Goal: Task Accomplishment & Management: Complete application form

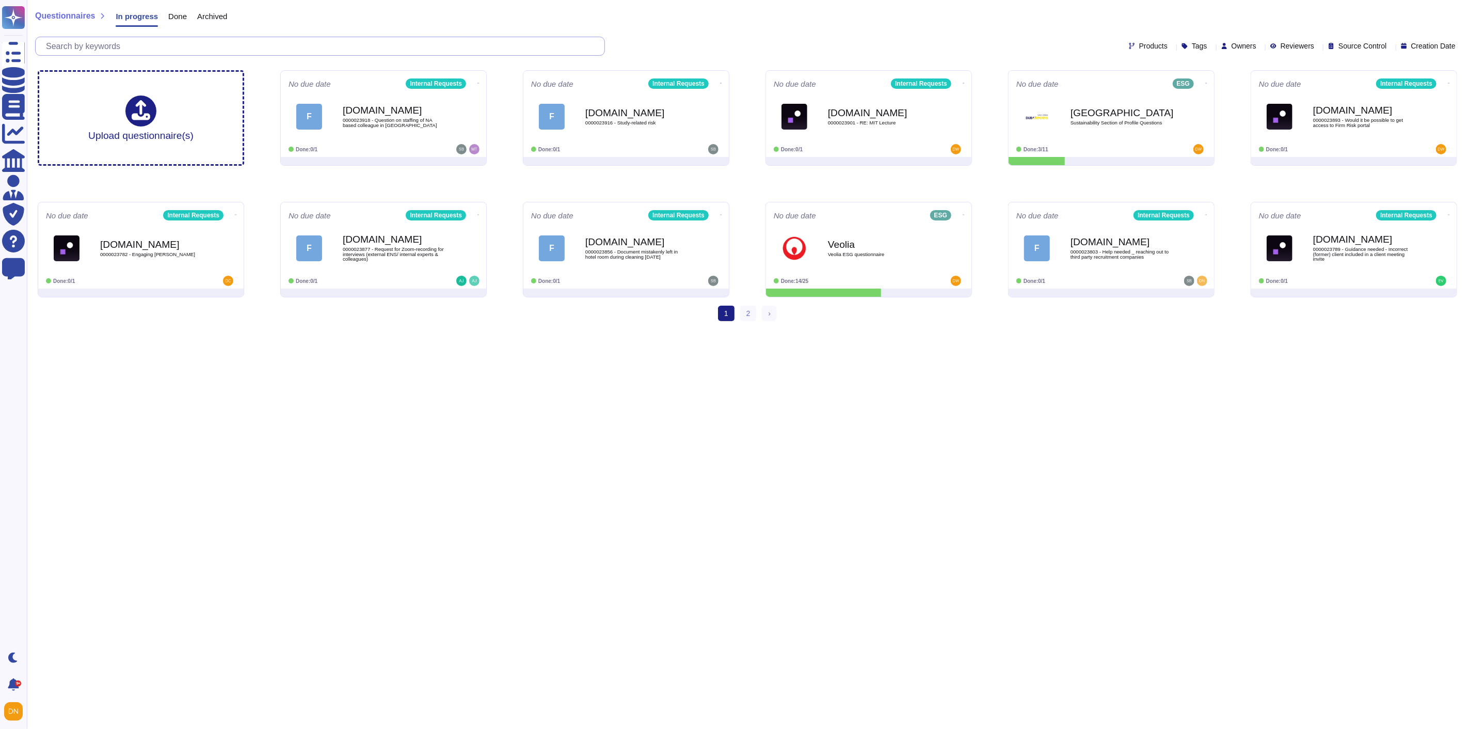
click at [336, 40] on input "text" at bounding box center [323, 46] width 564 height 18
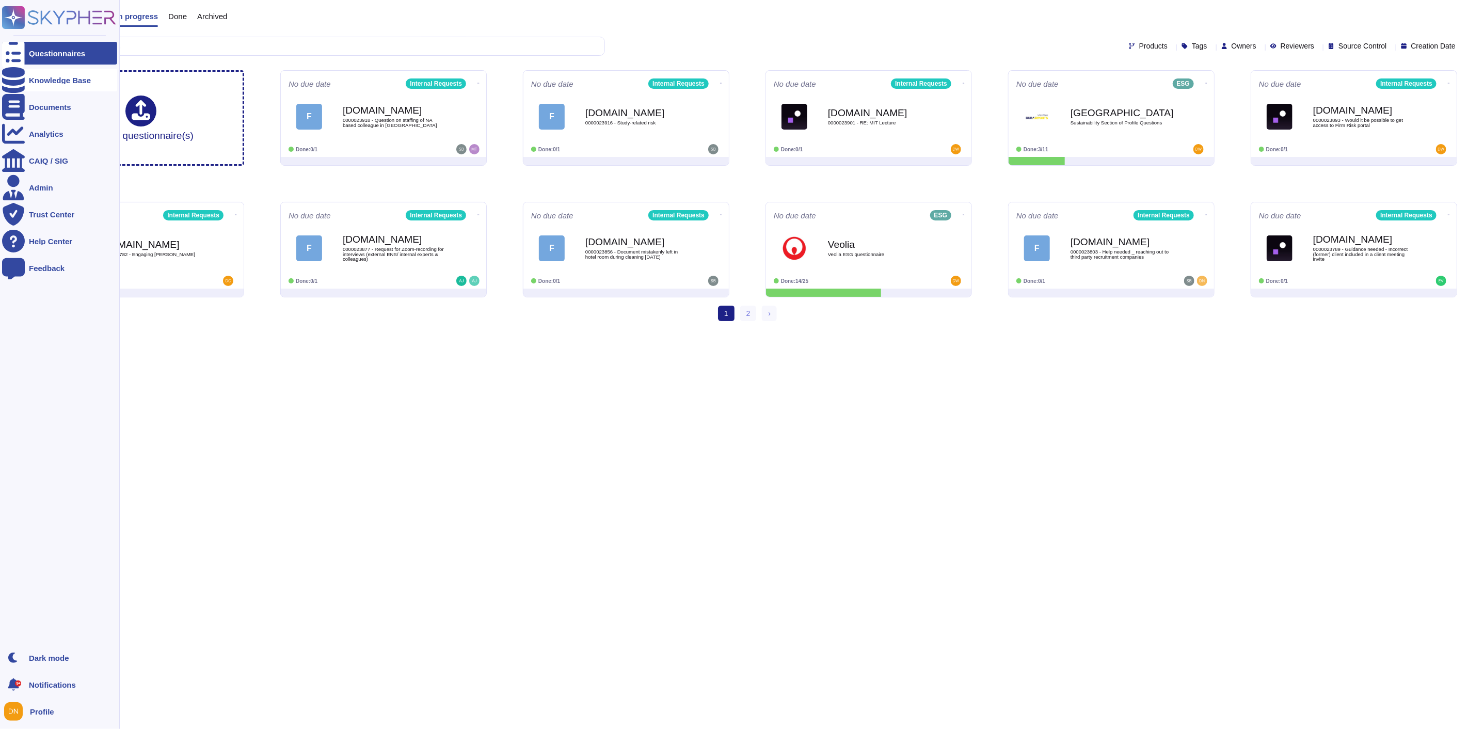
click at [19, 75] on icon at bounding box center [13, 80] width 23 height 26
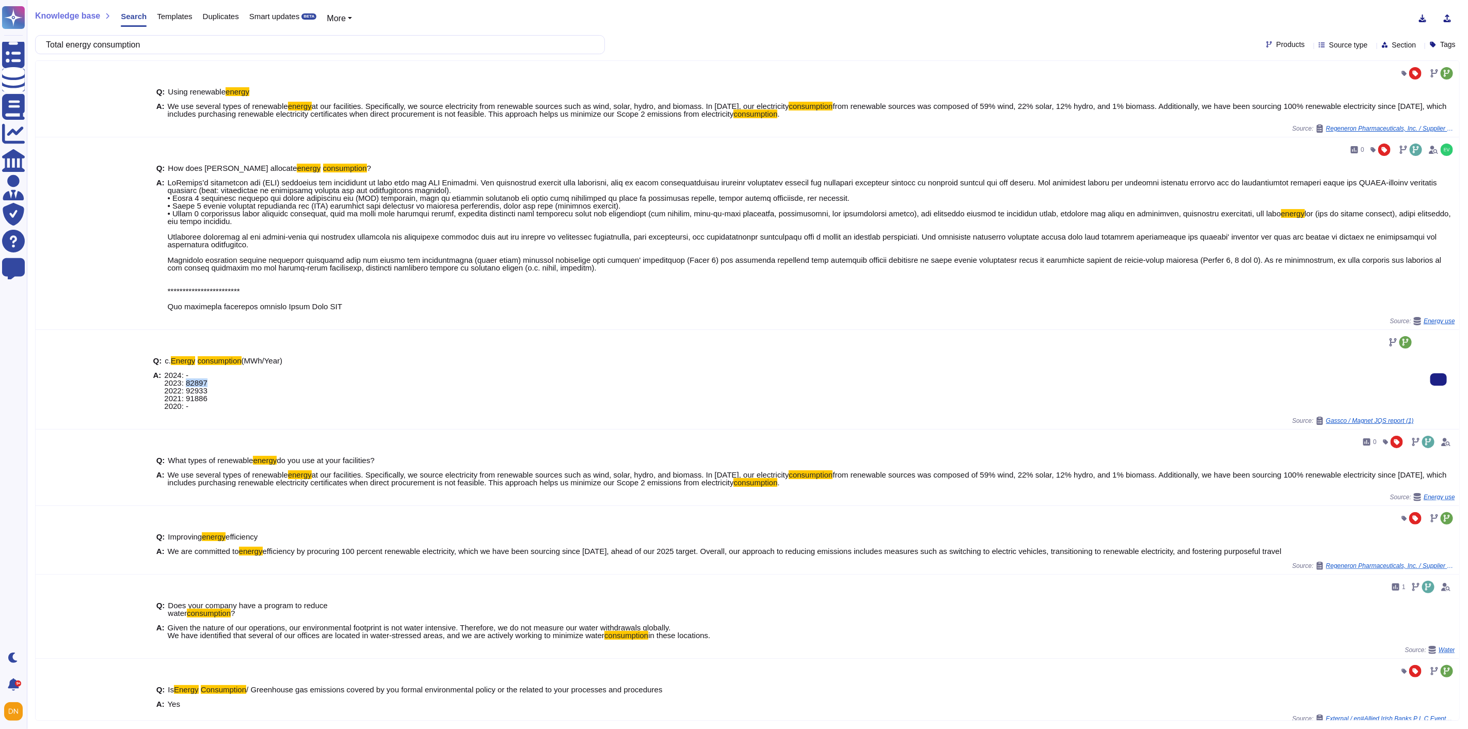
drag, startPoint x: 209, startPoint y: 385, endPoint x: 184, endPoint y: 385, distance: 24.8
click at [184, 385] on div "A: 2024: - 2023: 82897 2022: 92933 2021: 91886 2020: -" at bounding box center [783, 390] width 1261 height 39
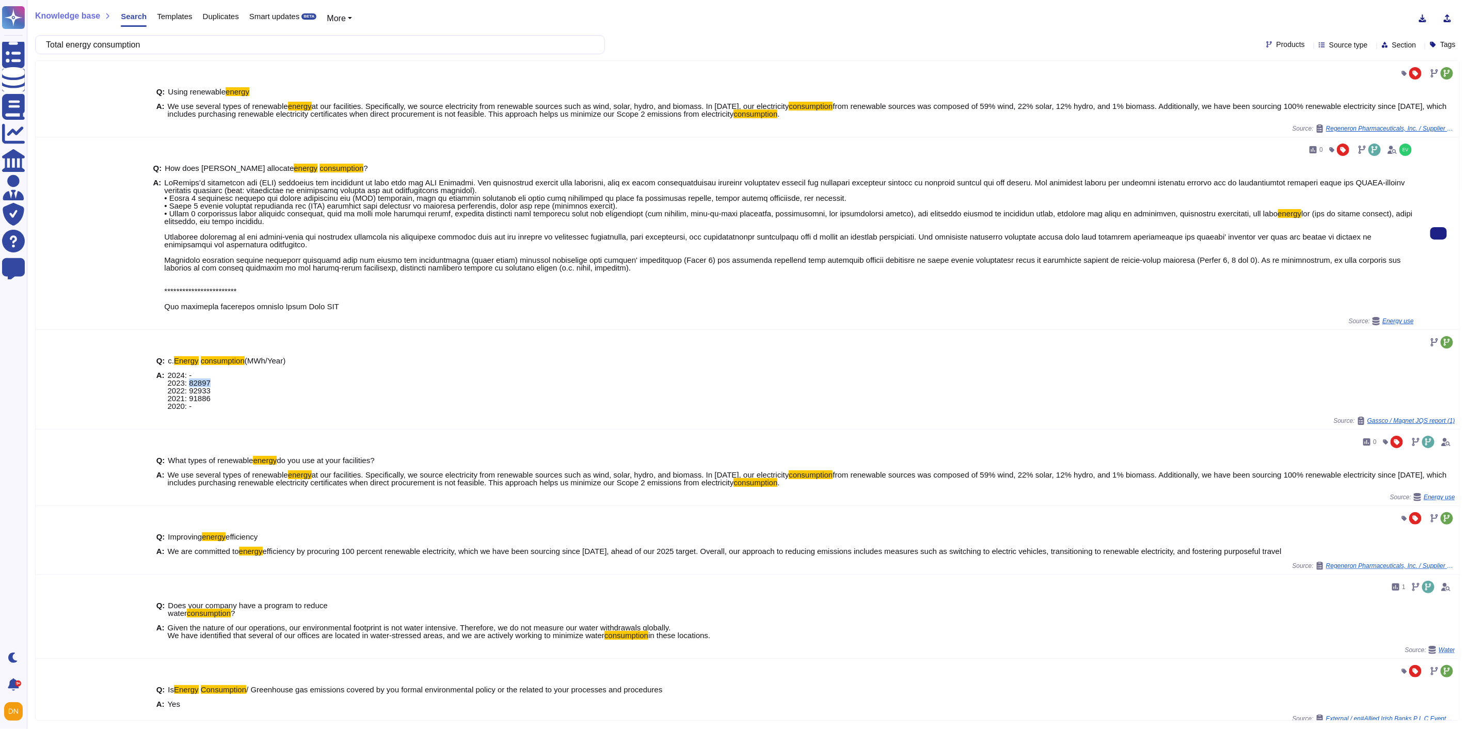
copy span "82897"
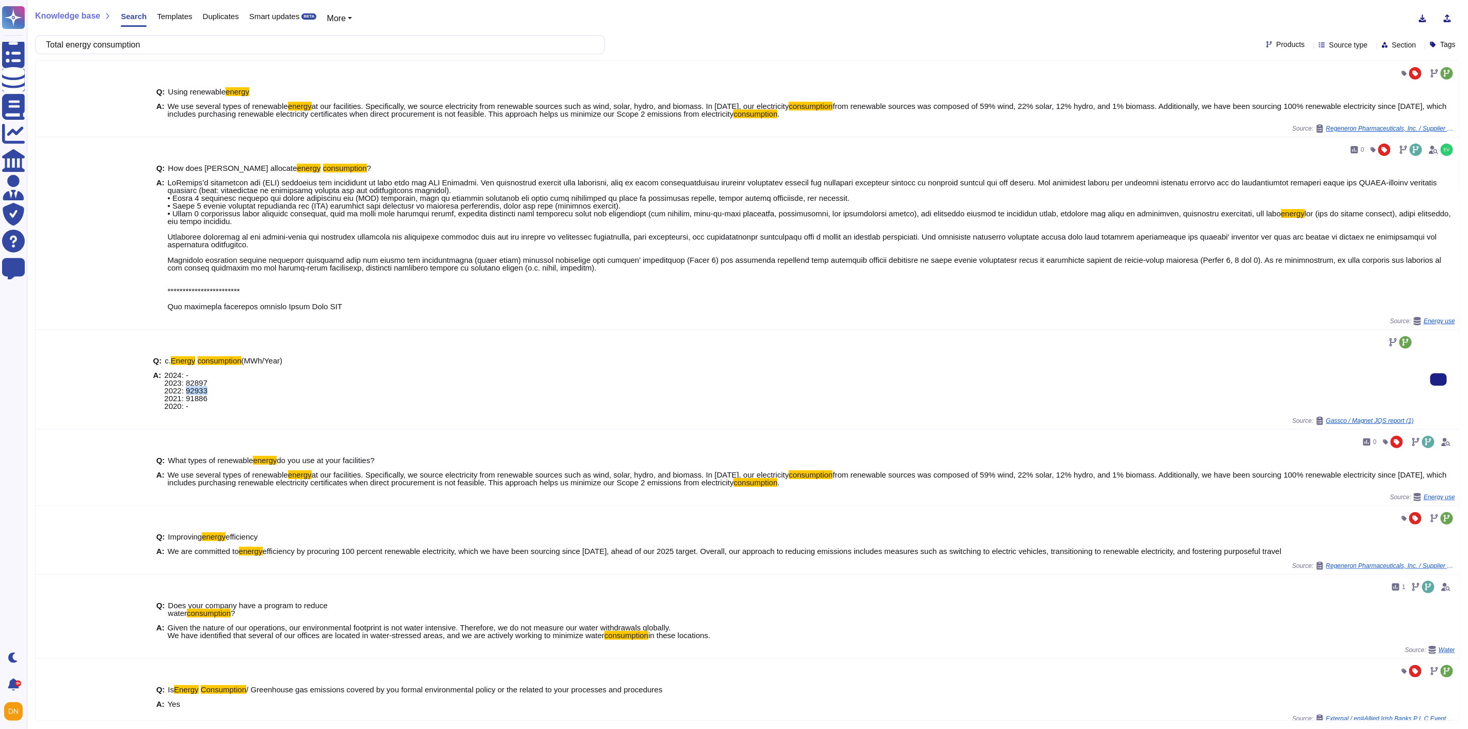
drag, startPoint x: 212, startPoint y: 391, endPoint x: 184, endPoint y: 389, distance: 27.4
click at [184, 389] on div "A: 2024: - 2023: 82897 2022: 92933 2021: 91886 2020: -" at bounding box center [783, 390] width 1261 height 39
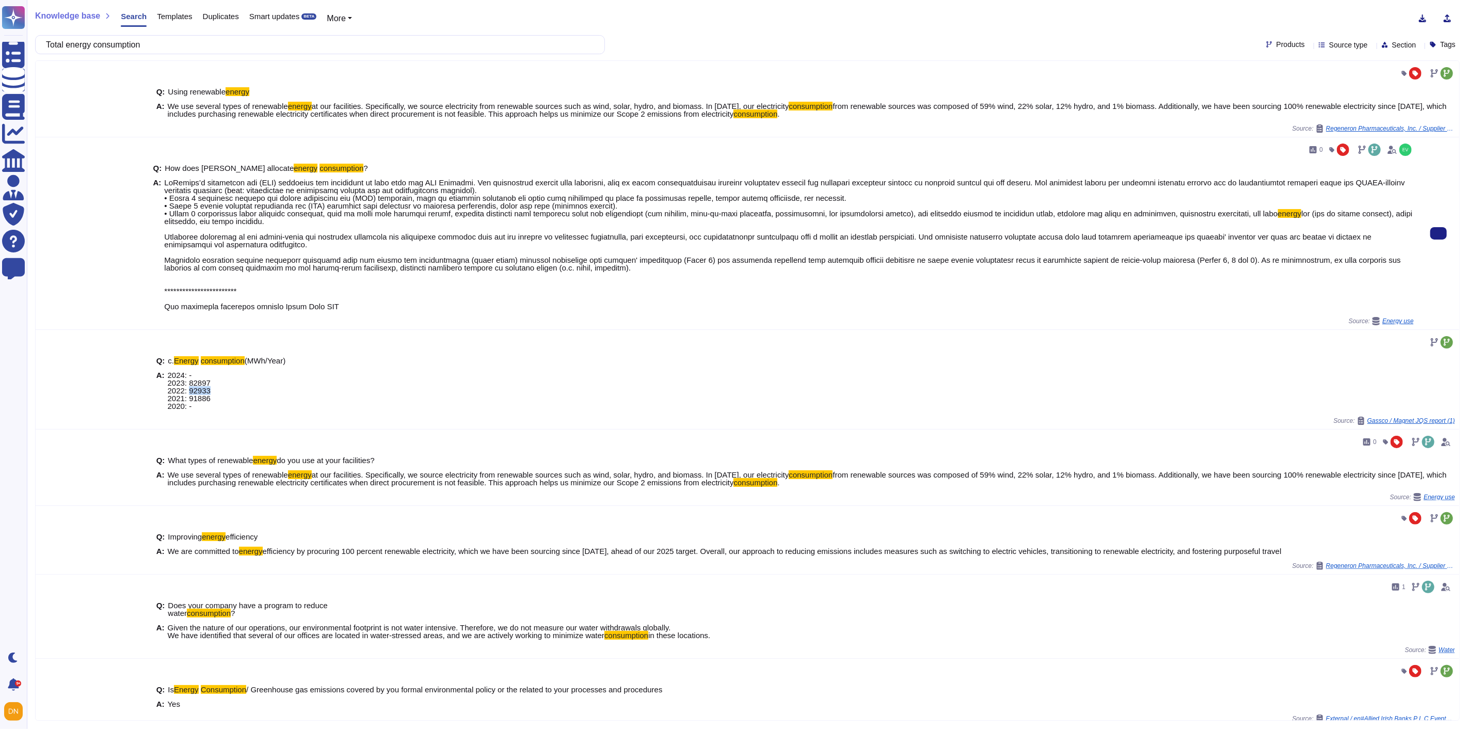
copy span "92933"
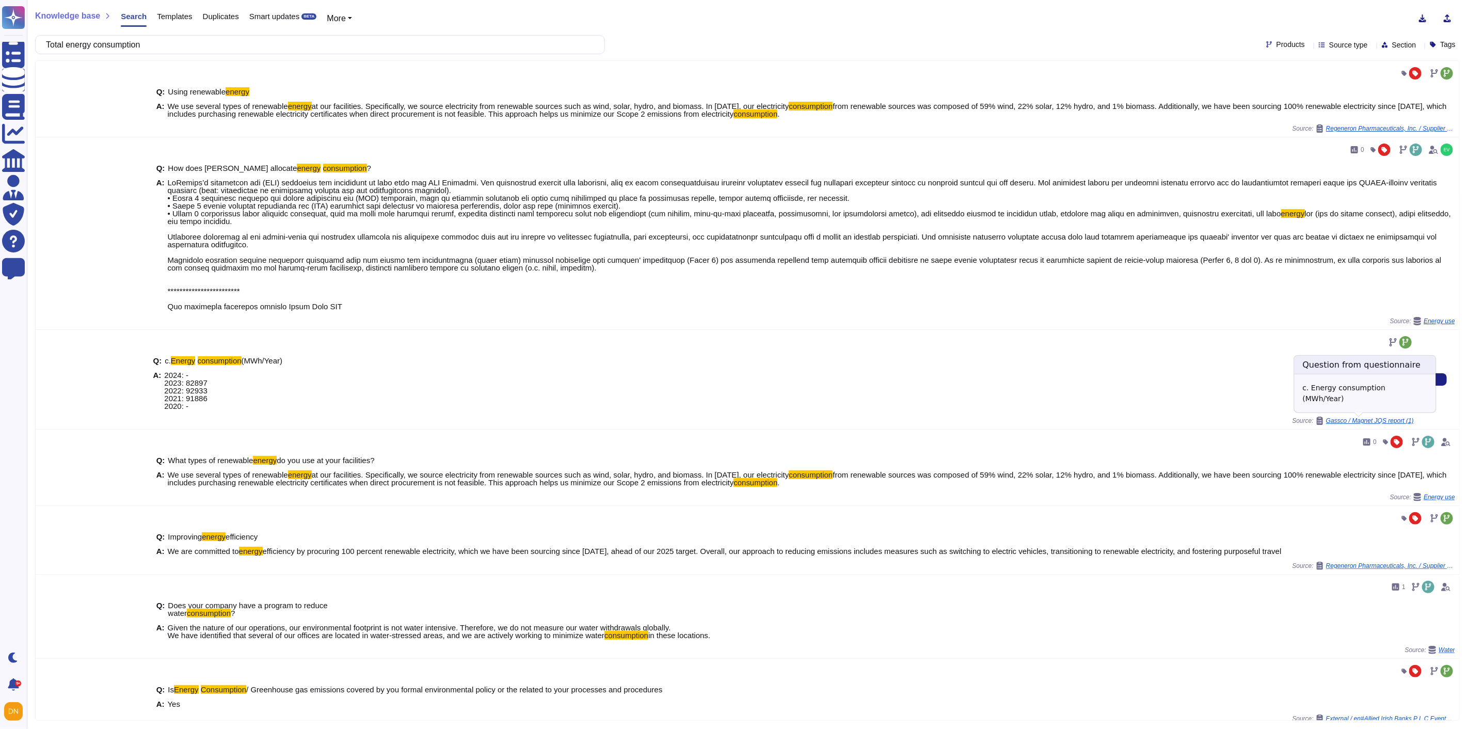
click at [1251, 424] on span "Gassco / Magnet JQS report (1)" at bounding box center [1370, 421] width 88 height 6
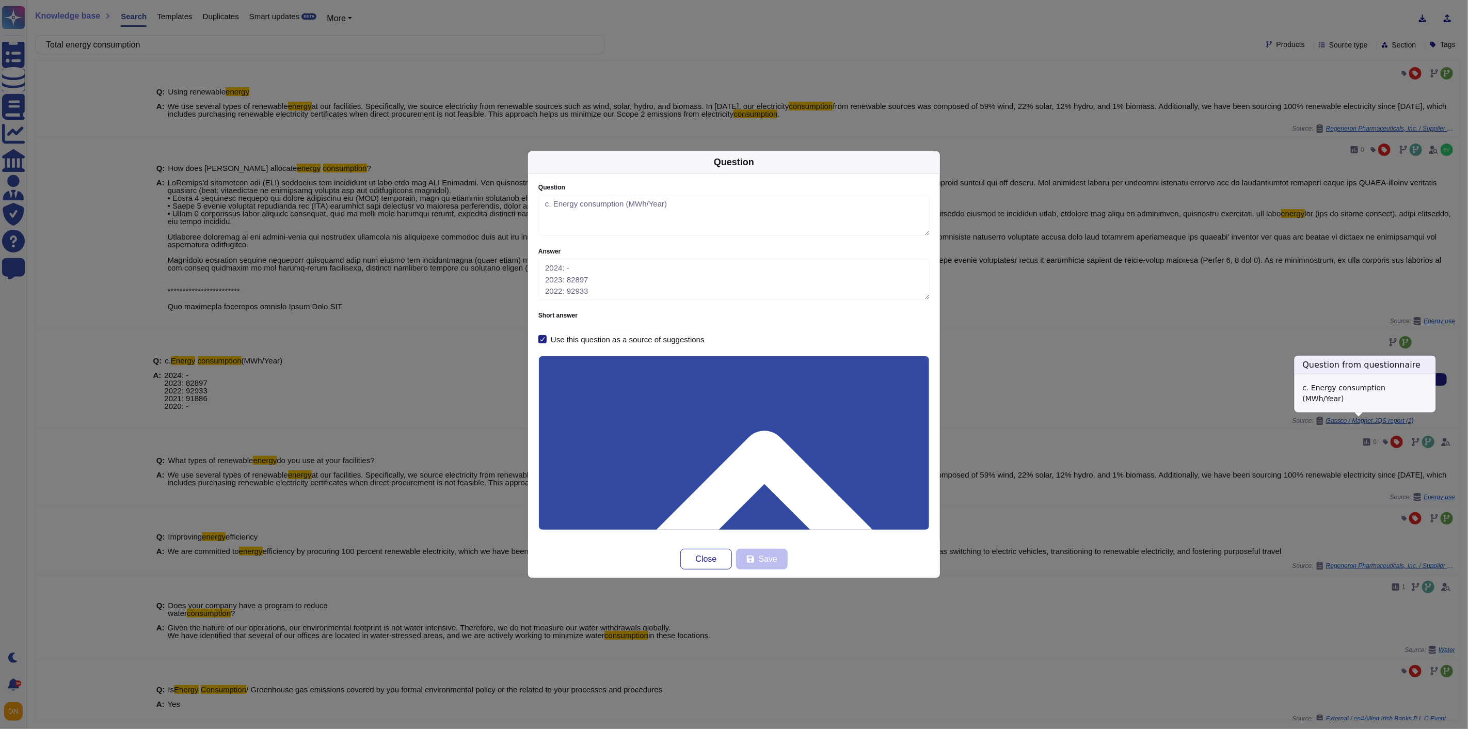
type textarea "c. Energy consumption (MWh/Year)"
type textarea "2024: - 2023: 82897 2022: 92933 2021: 91886 2020: -"
click at [708, 561] on span "Close" at bounding box center [706, 559] width 21 height 8
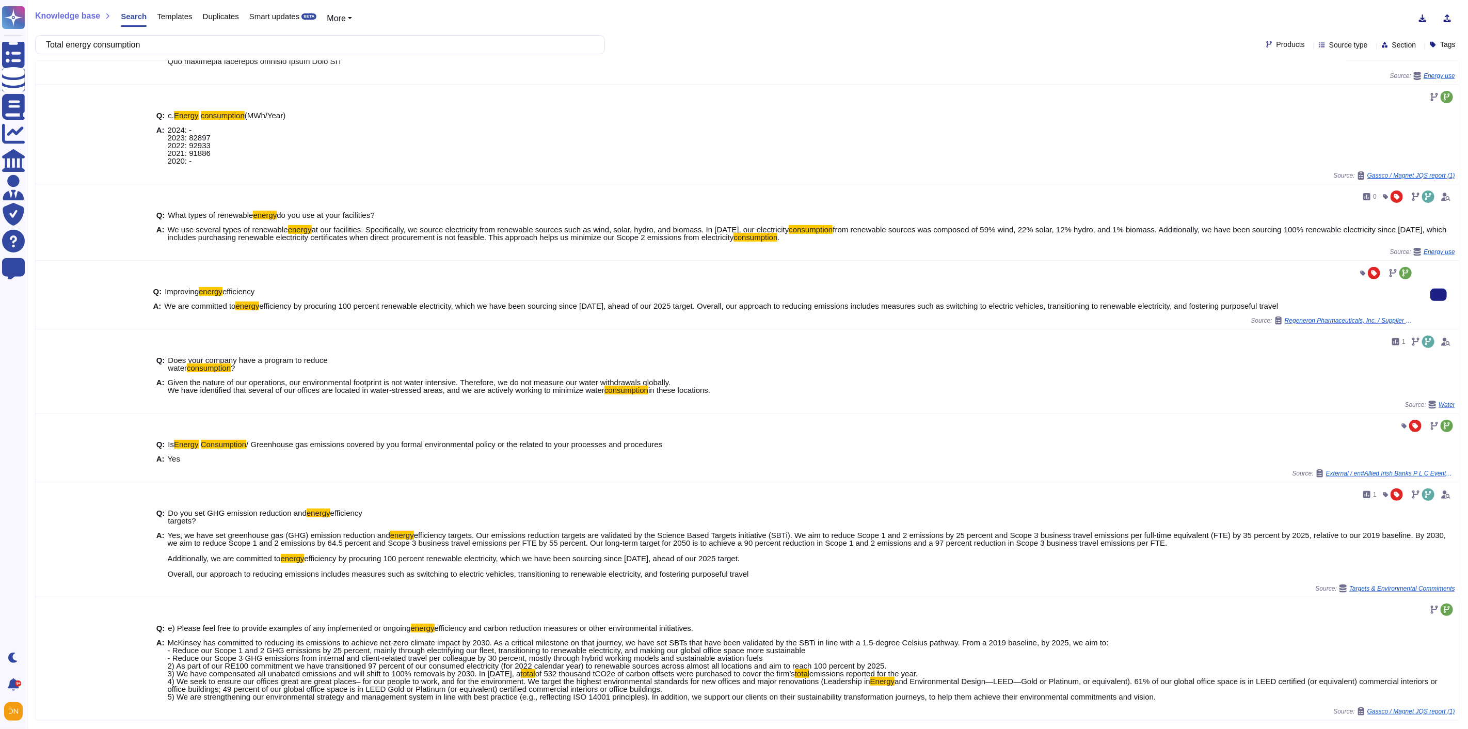
scroll to position [248, 0]
drag, startPoint x: 306, startPoint y: 47, endPoint x: 50, endPoint y: 38, distance: 256.3
click at [50, 38] on div "Total energy consumption" at bounding box center [320, 44] width 570 height 19
paste input "Does your company have a carbon credit certificate?"
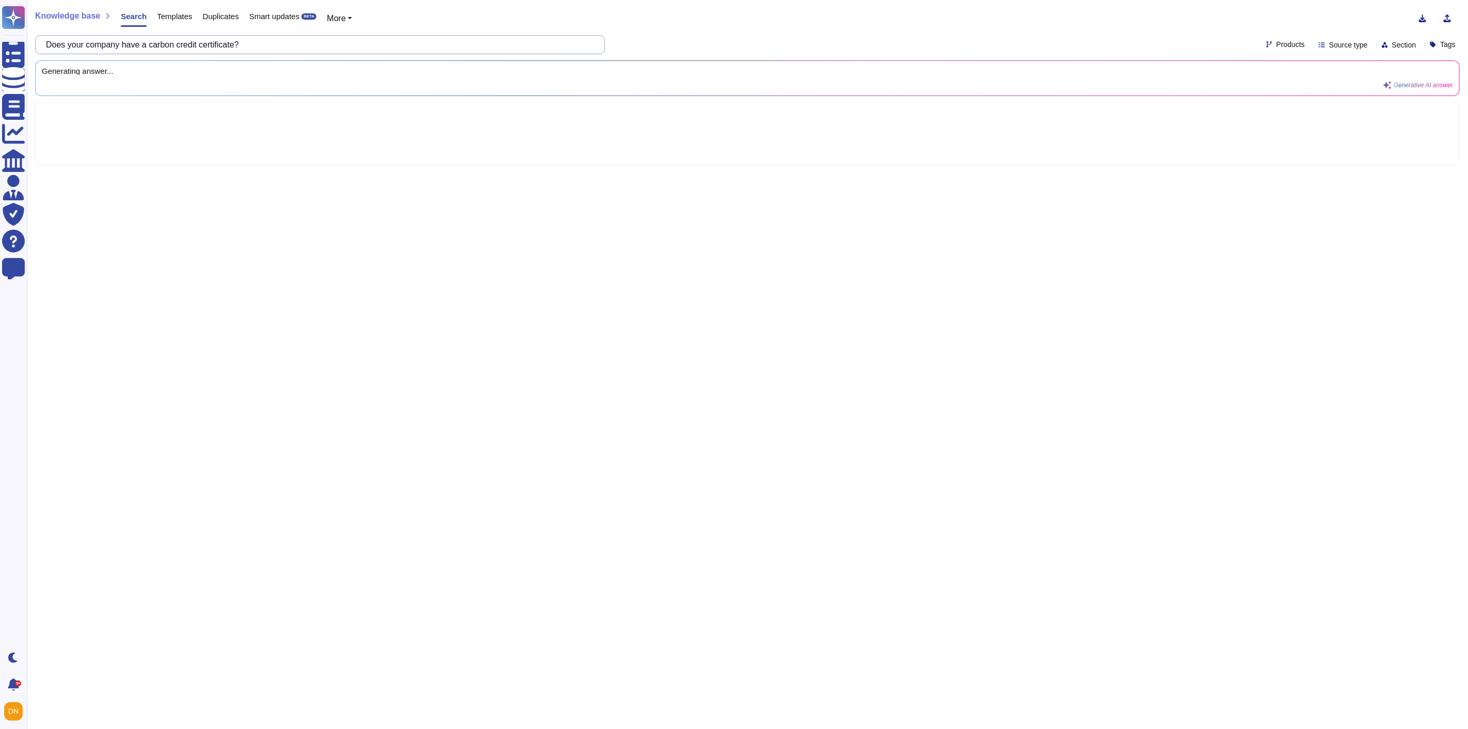
scroll to position [0, 0]
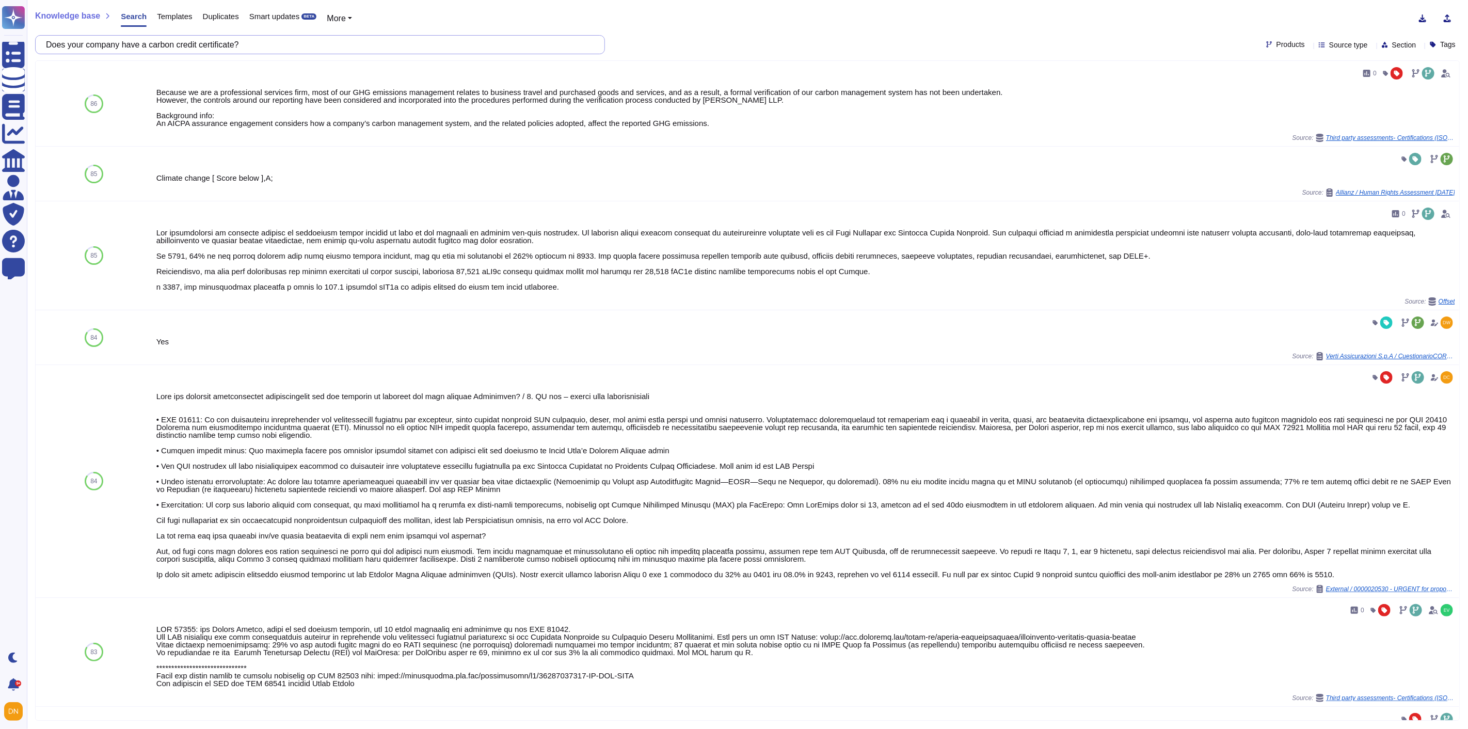
type input "Does your company have a carbon credit certificate?"
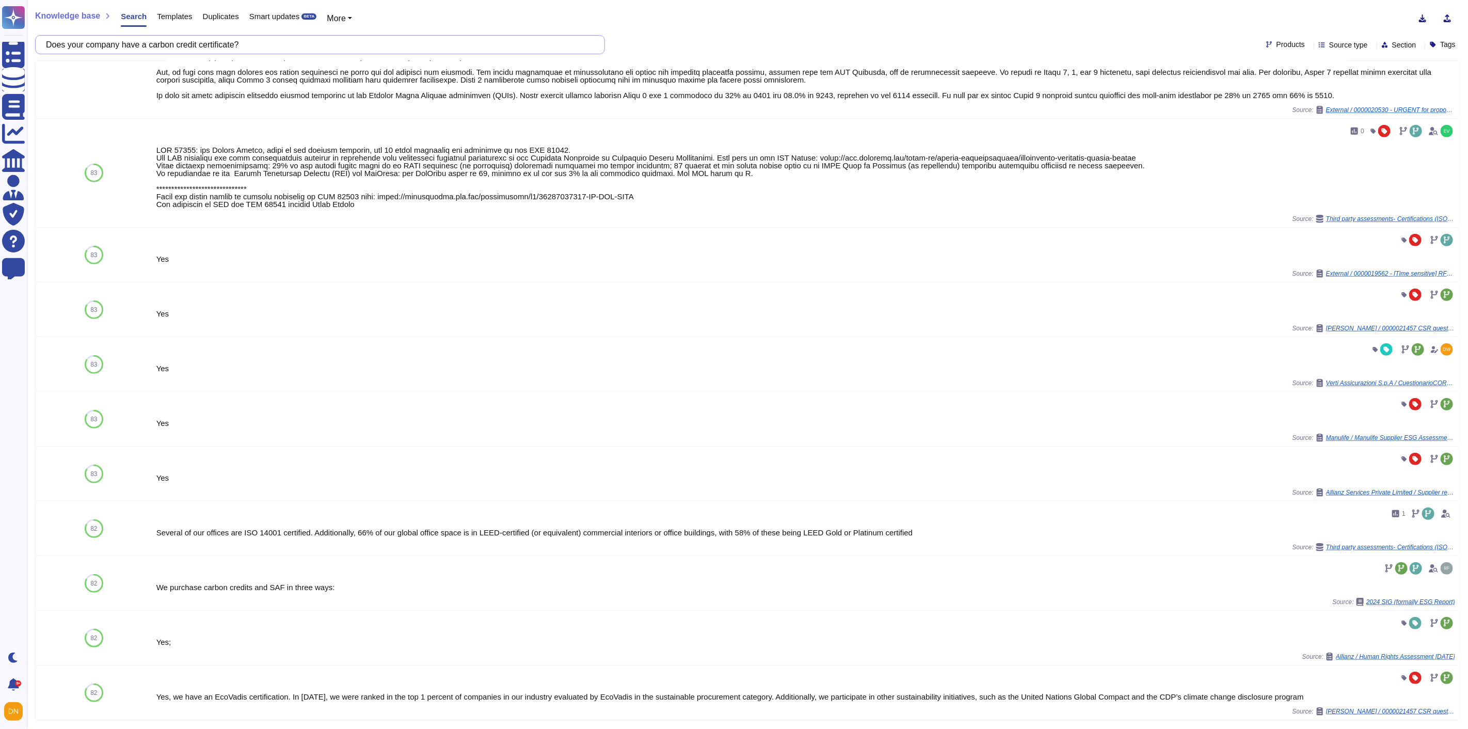
scroll to position [507, 0]
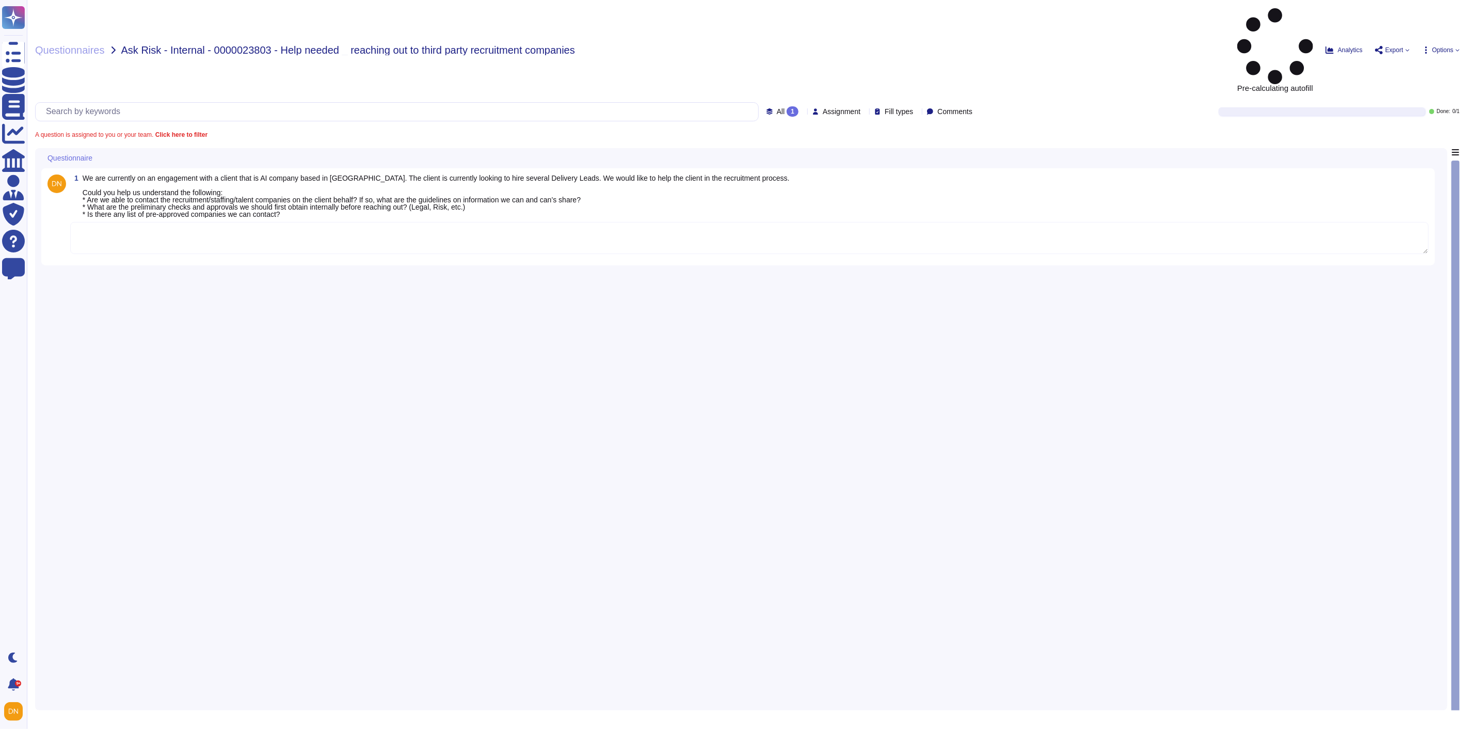
click at [294, 222] on textarea at bounding box center [749, 238] width 1359 height 32
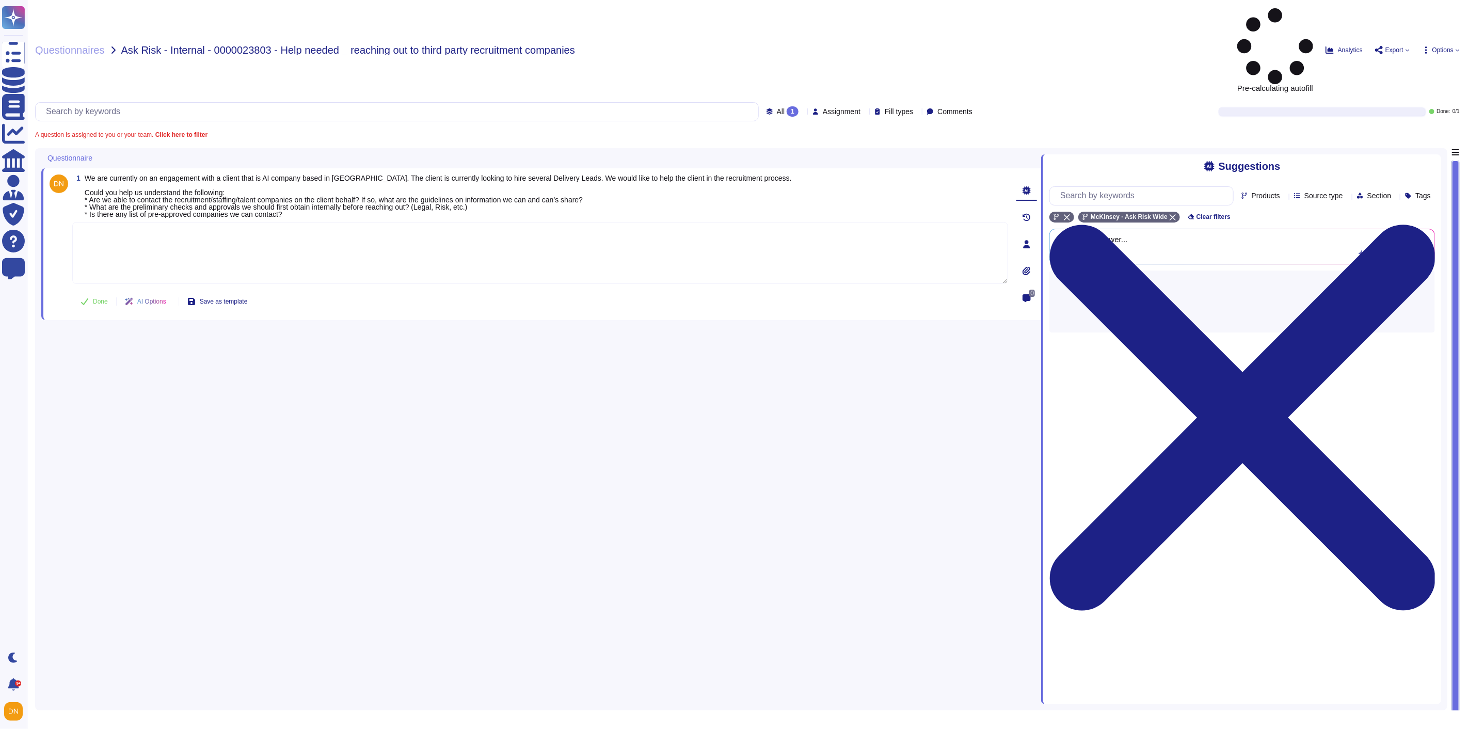
paste textarea "I wanted to let you know that the Client Service Risk team is currently handlin…"
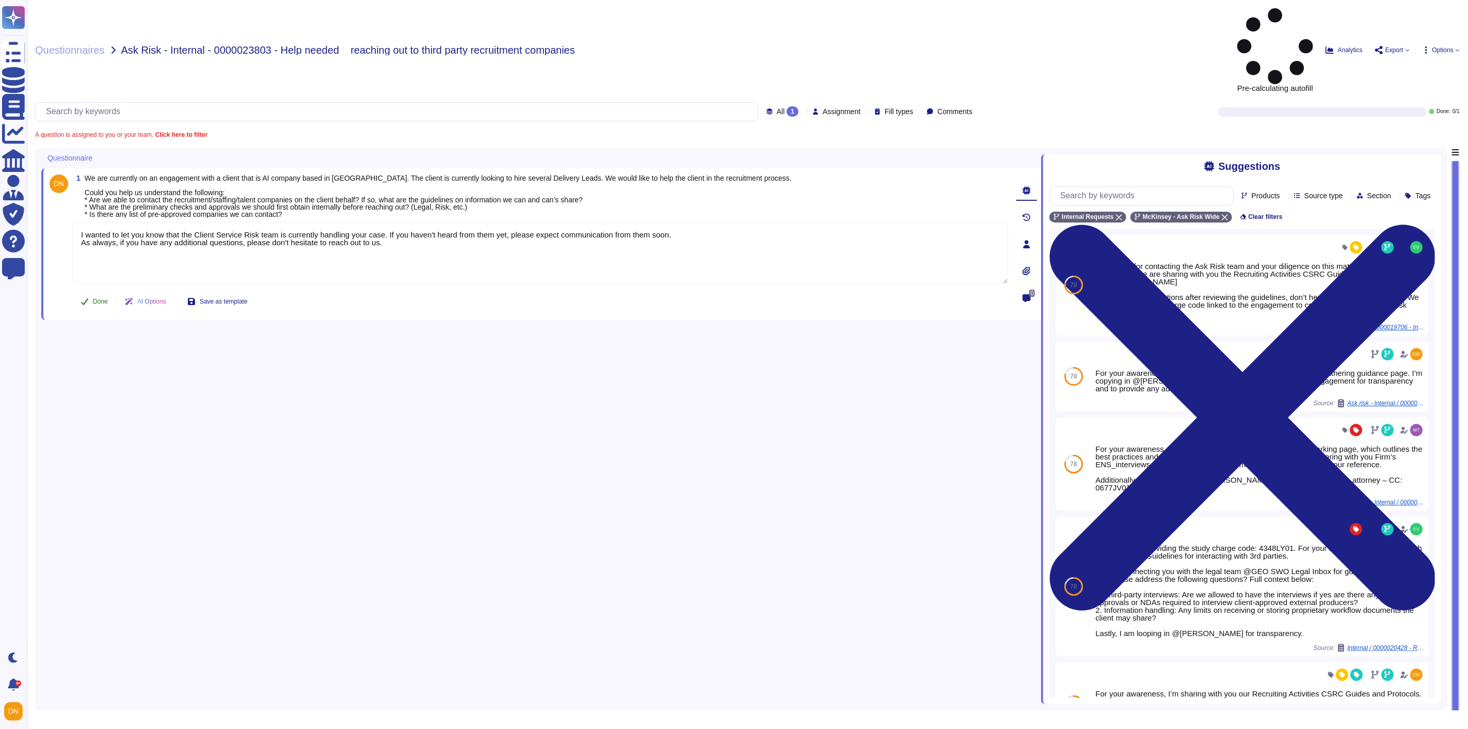
type textarea "I wanted to let you know that the Client Service Risk team is currently handlin…"
click at [91, 291] on button "Done" at bounding box center [94, 301] width 44 height 21
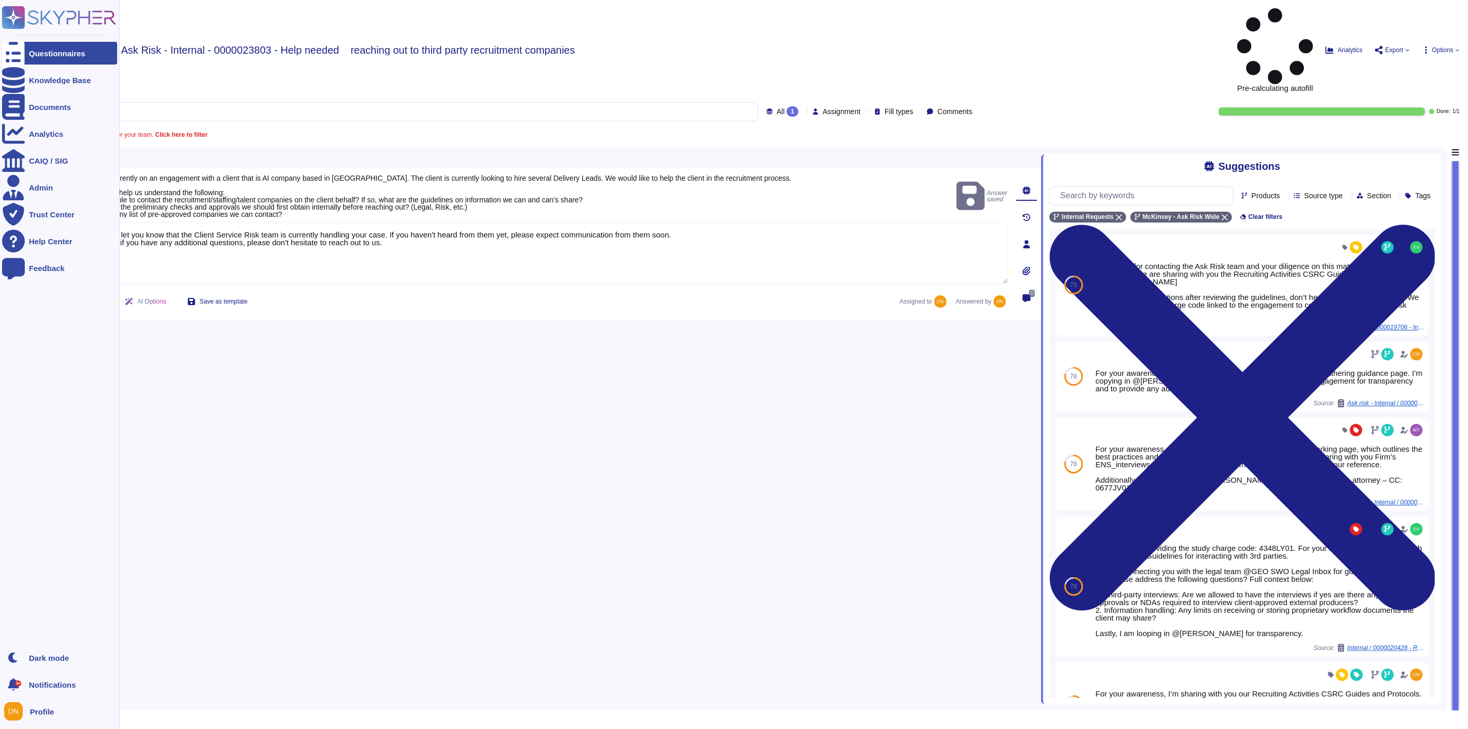
click at [16, 55] on icon at bounding box center [13, 53] width 23 height 30
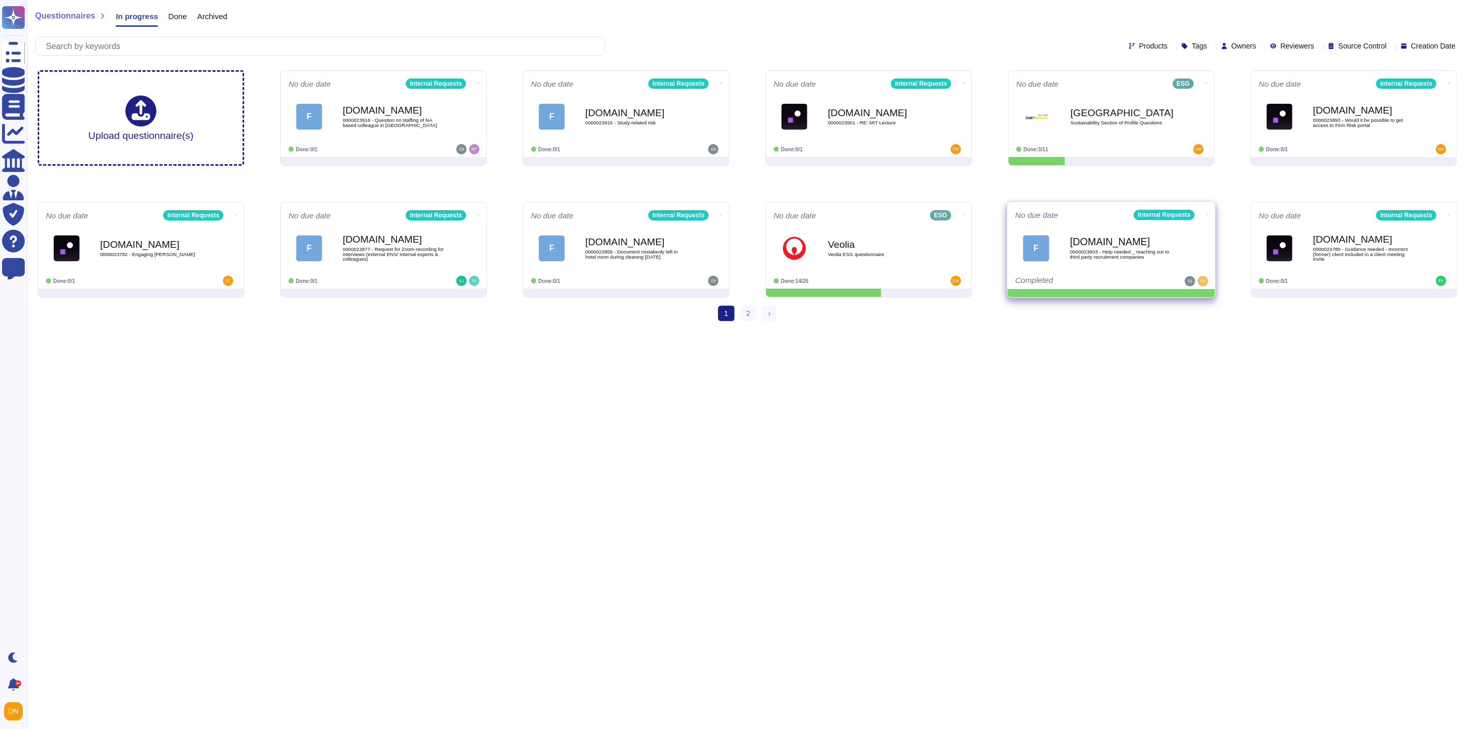
click at [1207, 213] on icon at bounding box center [1208, 214] width 2 height 3
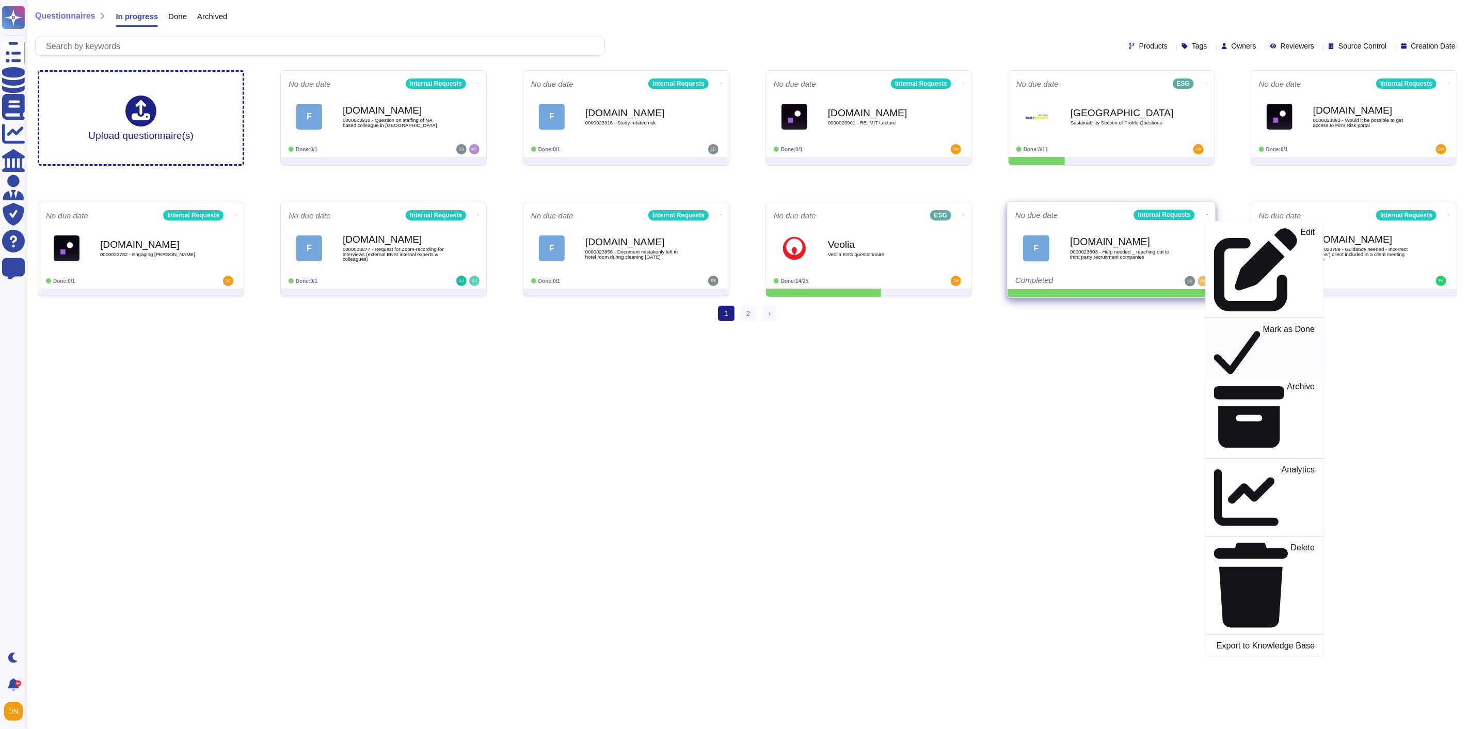
click at [1251, 325] on p "Mark as Done" at bounding box center [1289, 351] width 52 height 53
